Goal: Task Accomplishment & Management: Use online tool/utility

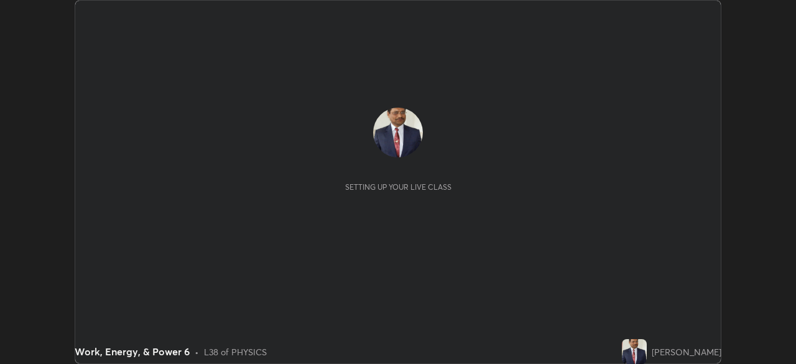
scroll to position [364, 795]
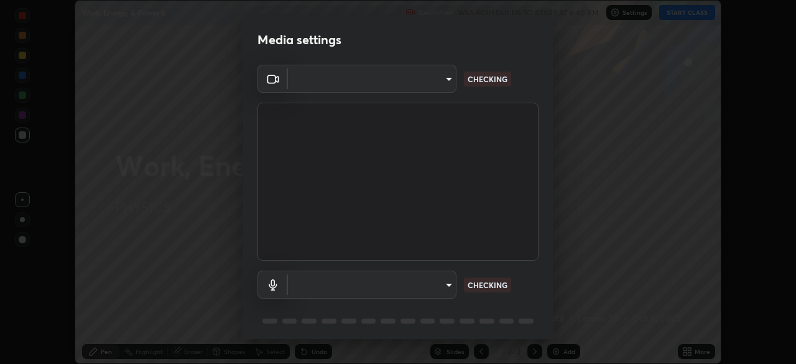
type input "68abbd0ba27f3b7b13d700706cc0a542acc53d6138fc99a51b3524be894f9c2a"
type input "c17f179a27d05cb872b71612fb377ed1280ec24d62f50840e7cc5c1a7b87f1b0"
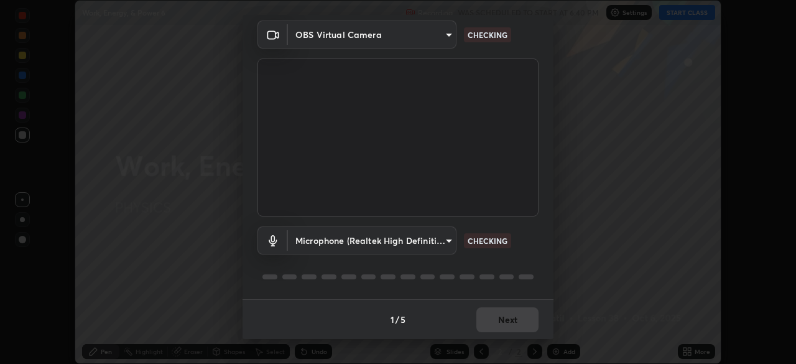
click at [501, 318] on div "1 / 5 Next" at bounding box center [397, 319] width 311 height 40
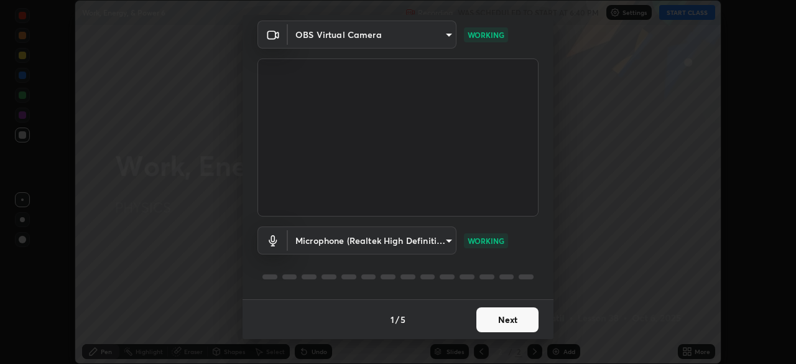
click at [499, 323] on button "Next" at bounding box center [507, 319] width 62 height 25
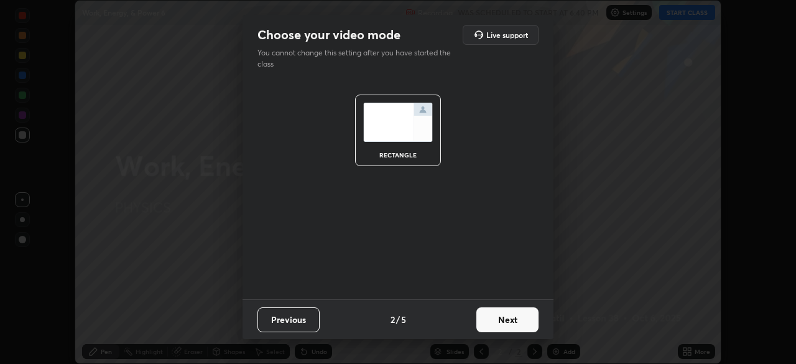
click at [507, 321] on button "Next" at bounding box center [507, 319] width 62 height 25
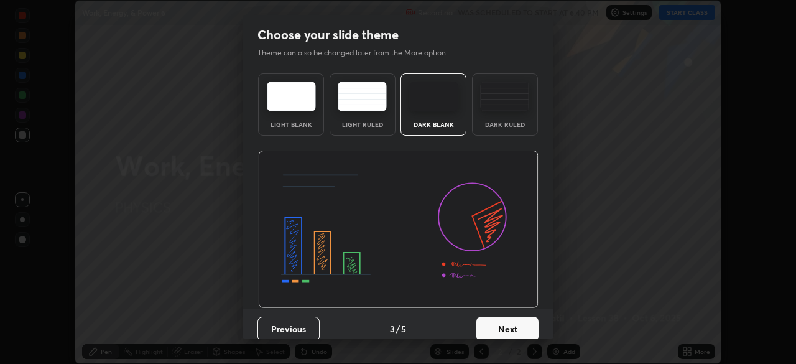
click at [509, 323] on button "Next" at bounding box center [507, 328] width 62 height 25
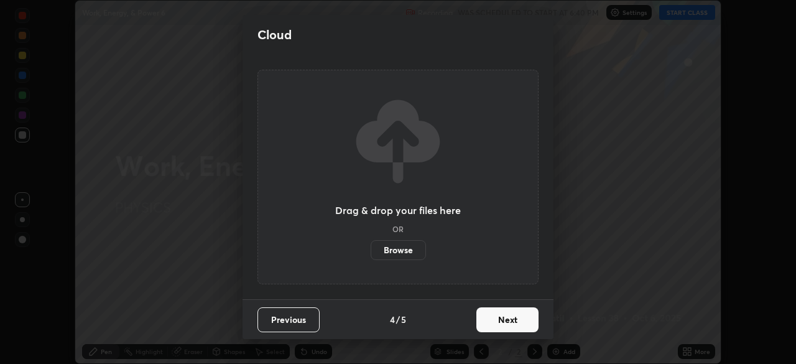
click at [509, 325] on button "Next" at bounding box center [507, 319] width 62 height 25
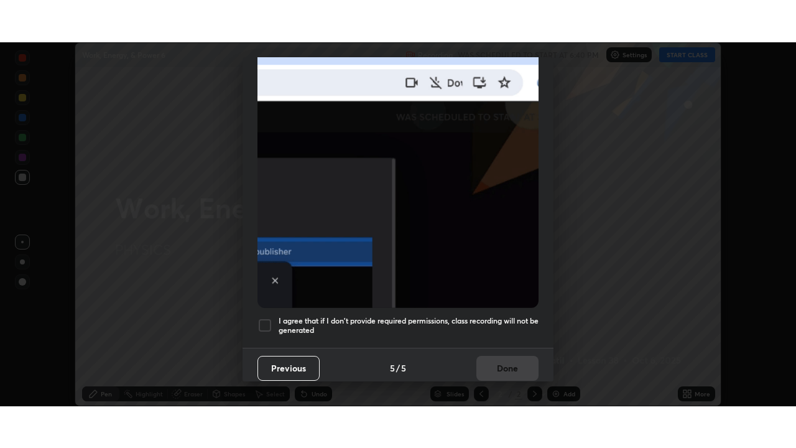
scroll to position [298, 0]
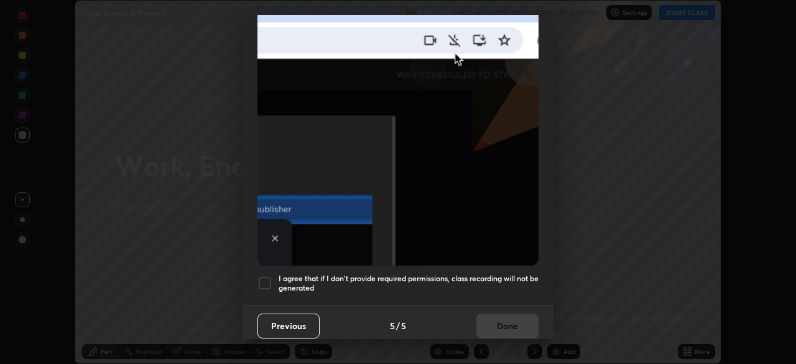
click at [266, 276] on div at bounding box center [264, 282] width 15 height 15
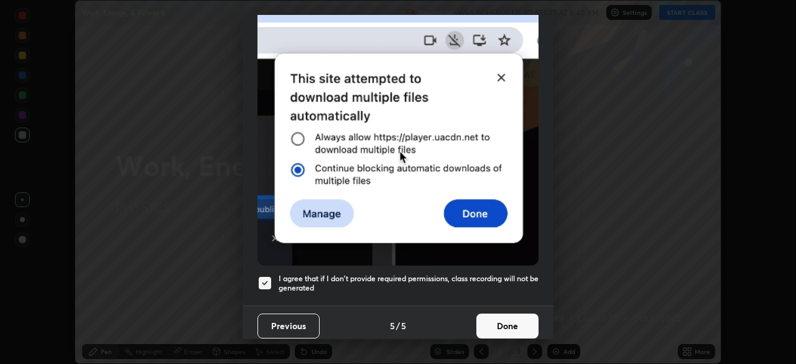
click at [510, 323] on button "Done" at bounding box center [507, 325] width 62 height 25
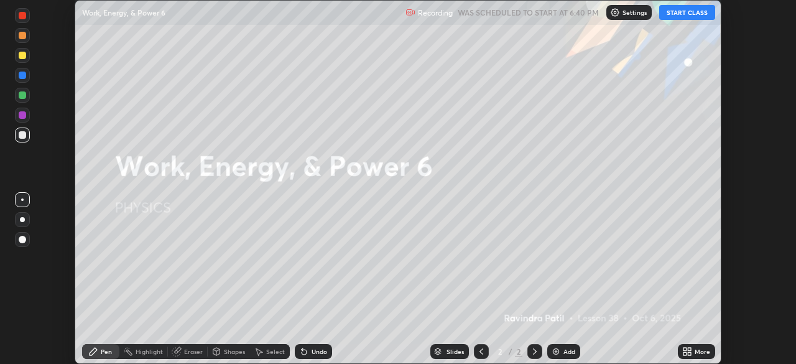
click at [696, 354] on div "More" at bounding box center [703, 351] width 16 height 6
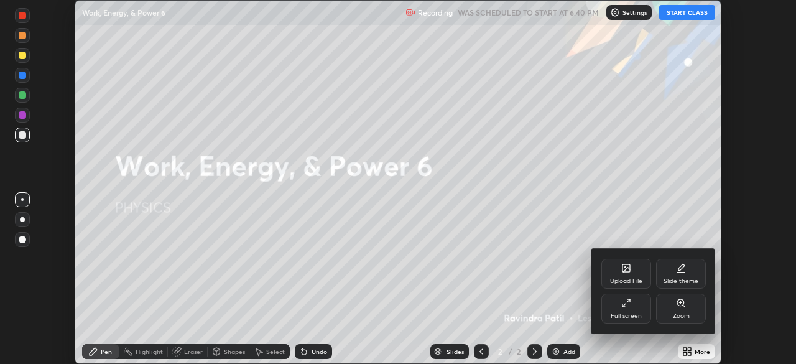
click at [565, 350] on div at bounding box center [398, 182] width 796 height 364
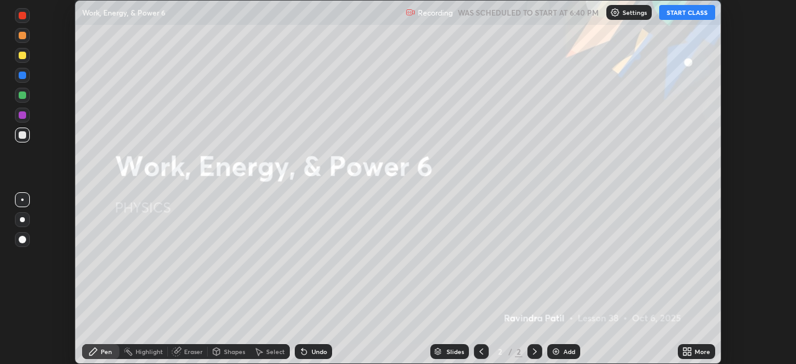
click at [693, 353] on div "More" at bounding box center [696, 351] width 37 height 15
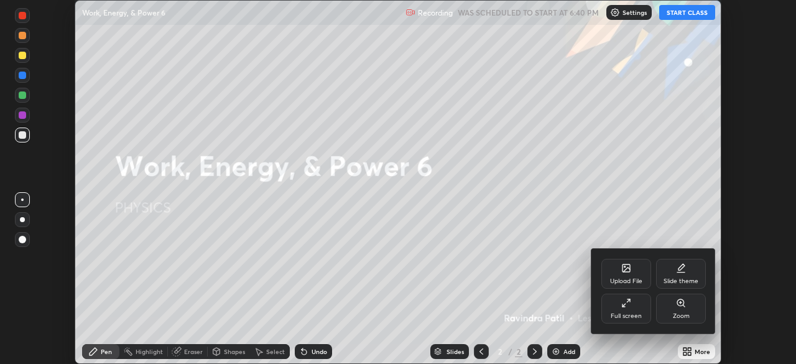
click at [624, 297] on div "Full screen" at bounding box center [626, 308] width 50 height 30
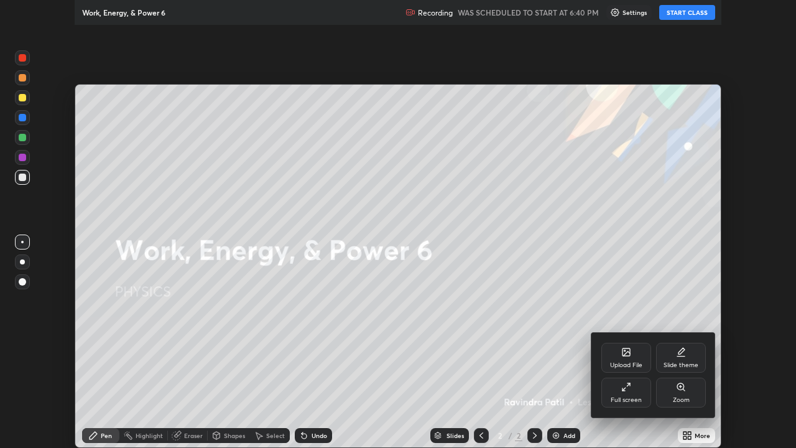
scroll to position [448, 796]
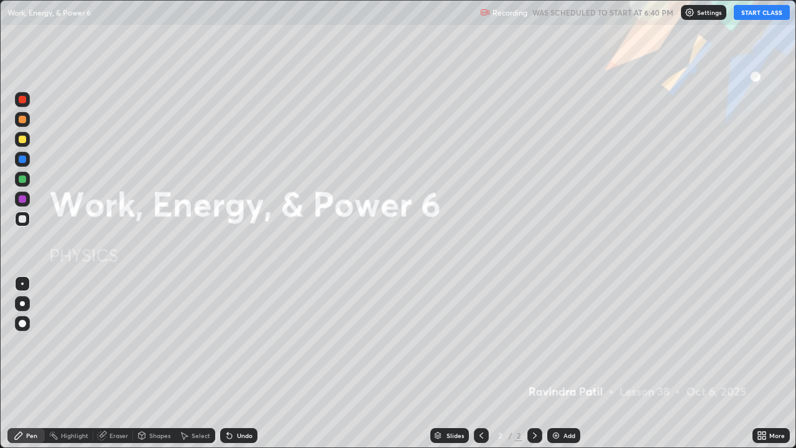
click at [570, 363] on div "Add" at bounding box center [569, 435] width 12 height 6
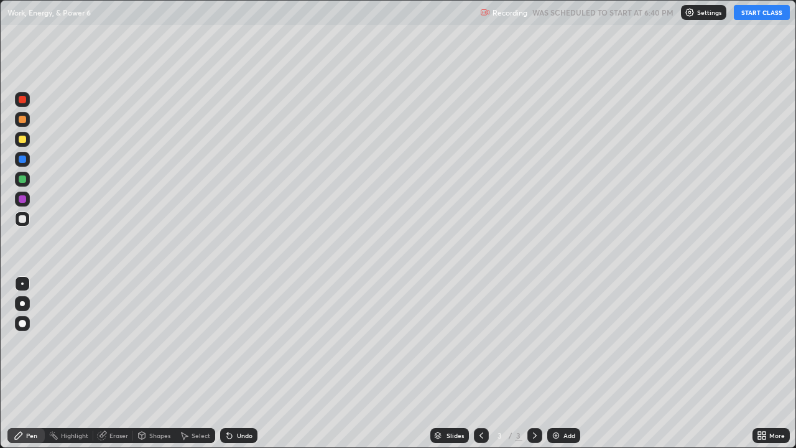
click at [747, 16] on button "START CLASS" at bounding box center [762, 12] width 56 height 15
click at [24, 140] on div at bounding box center [22, 139] width 7 height 7
click at [120, 363] on div "Eraser" at bounding box center [118, 435] width 19 height 6
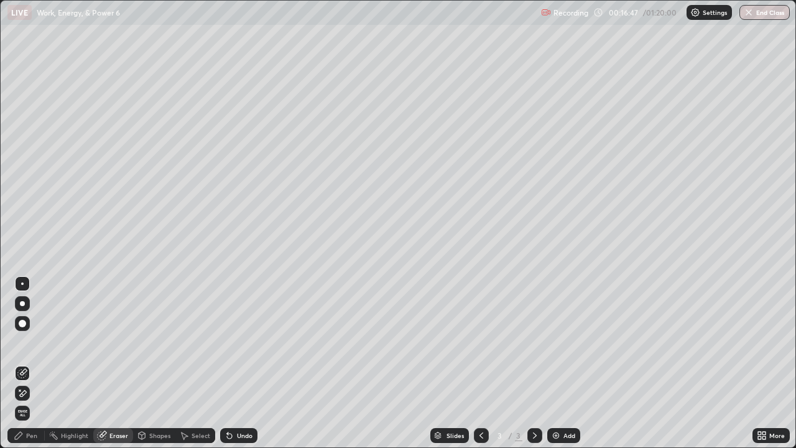
click at [32, 363] on div "Pen" at bounding box center [31, 435] width 11 height 6
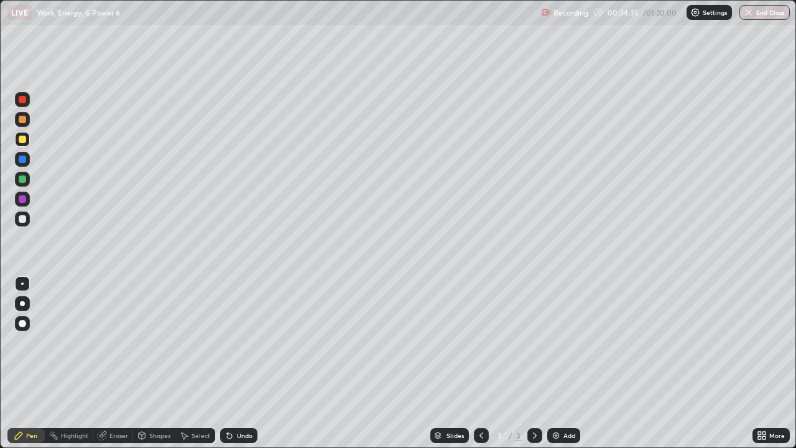
click at [565, 363] on div "Add" at bounding box center [569, 435] width 12 height 6
click at [239, 363] on div "Undo" at bounding box center [238, 435] width 37 height 15
click at [237, 363] on div "Undo" at bounding box center [245, 435] width 16 height 6
click at [242, 363] on div "Undo" at bounding box center [245, 435] width 16 height 6
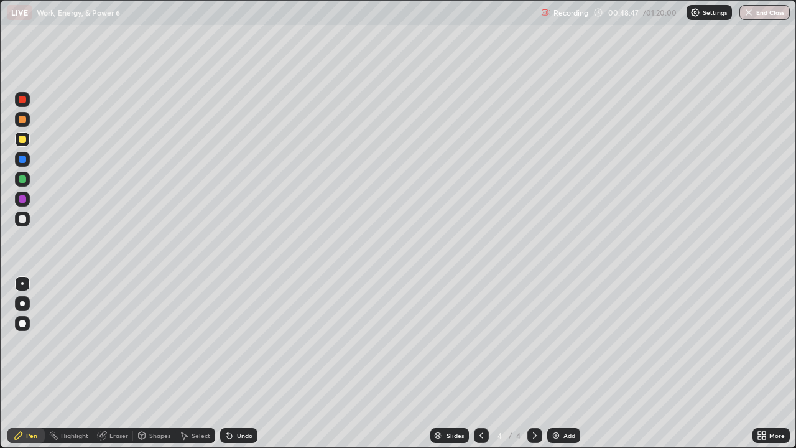
click at [558, 363] on img at bounding box center [556, 435] width 10 height 10
click at [22, 144] on div at bounding box center [22, 139] width 15 height 15
click at [22, 121] on div at bounding box center [22, 119] width 7 height 7
click at [246, 363] on div "Undo" at bounding box center [245, 435] width 16 height 6
click at [242, 363] on div "Undo" at bounding box center [245, 435] width 16 height 6
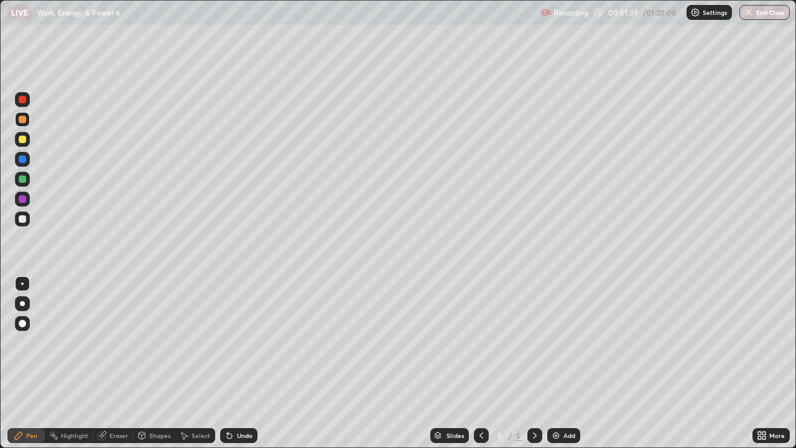
click at [246, 363] on div "Undo" at bounding box center [245, 435] width 16 height 6
click at [173, 363] on div "Shapes" at bounding box center [154, 435] width 42 height 25
click at [202, 363] on div "Select" at bounding box center [201, 435] width 19 height 6
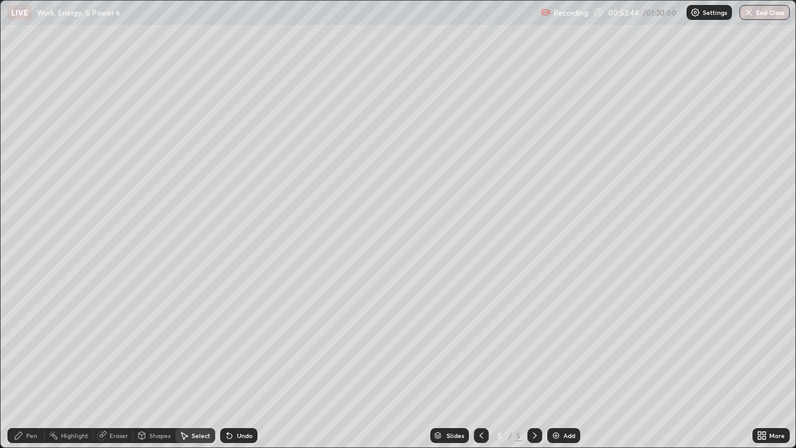
click at [73, 363] on div "Highlight" at bounding box center [74, 435] width 27 height 6
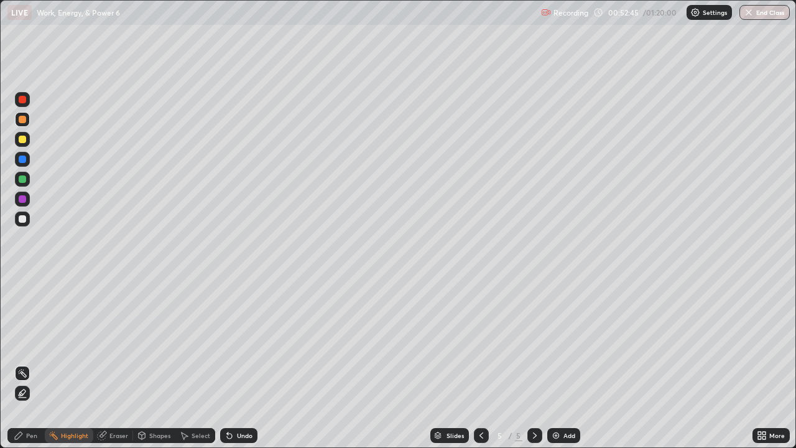
click at [34, 363] on div "Pen" at bounding box center [31, 435] width 11 height 6
click at [264, 363] on div "Slides 5 / 5 Add" at bounding box center [504, 435] width 495 height 25
click at [21, 205] on div at bounding box center [22, 199] width 15 height 15
click at [22, 182] on div at bounding box center [22, 178] width 7 height 7
click at [565, 363] on div "Add" at bounding box center [569, 435] width 12 height 6
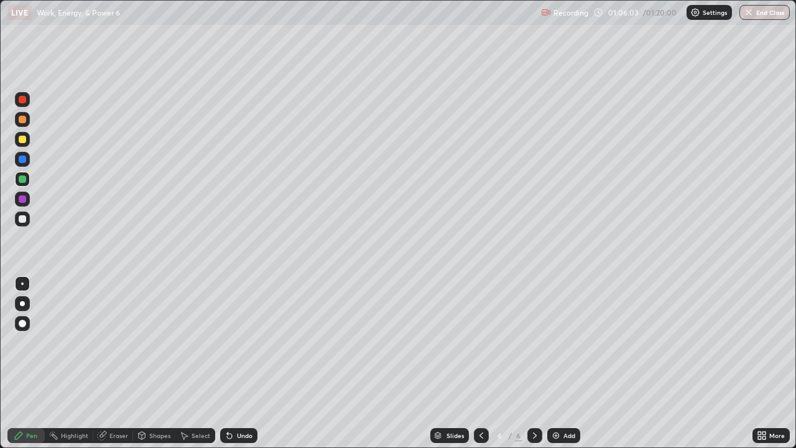
click at [238, 363] on div "Undo" at bounding box center [245, 435] width 16 height 6
click at [241, 363] on div "Undo" at bounding box center [245, 435] width 16 height 6
click at [20, 198] on div at bounding box center [22, 198] width 7 height 7
click at [239, 363] on div "Undo" at bounding box center [238, 435] width 37 height 15
click at [610, 363] on div "Slides 6 / 6 Add" at bounding box center [504, 435] width 495 height 25
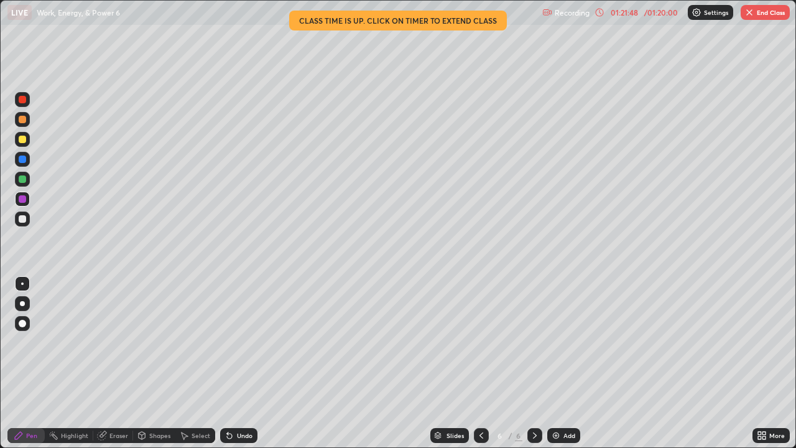
click at [764, 14] on button "End Class" at bounding box center [765, 12] width 49 height 15
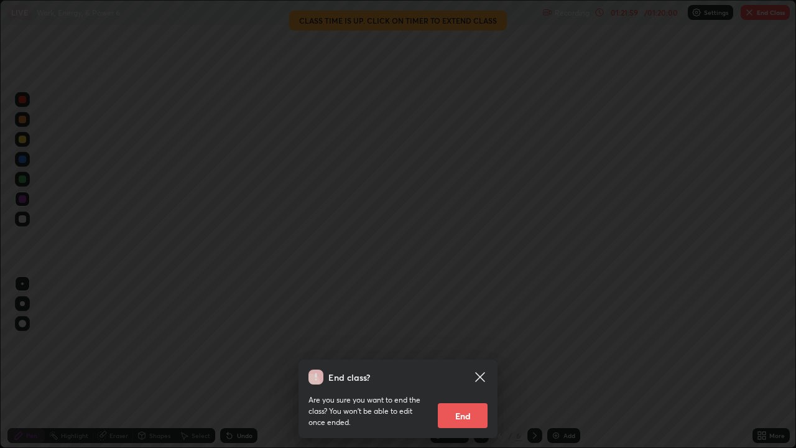
click at [477, 363] on button "End" at bounding box center [463, 415] width 50 height 25
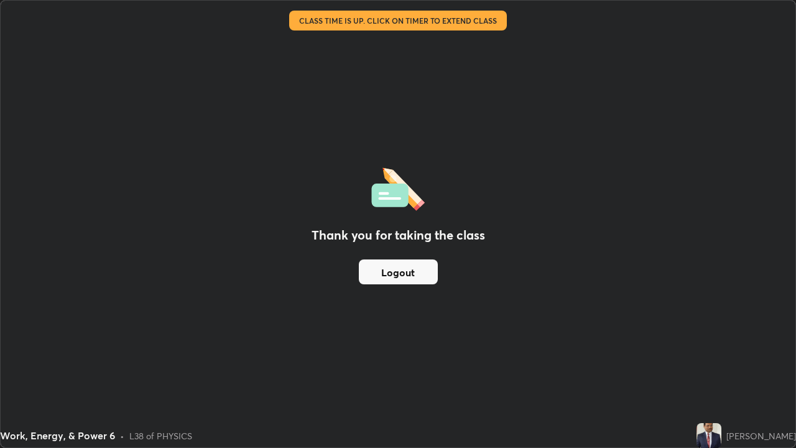
click at [424, 270] on button "Logout" at bounding box center [398, 271] width 79 height 25
